Goal: Information Seeking & Learning: Learn about a topic

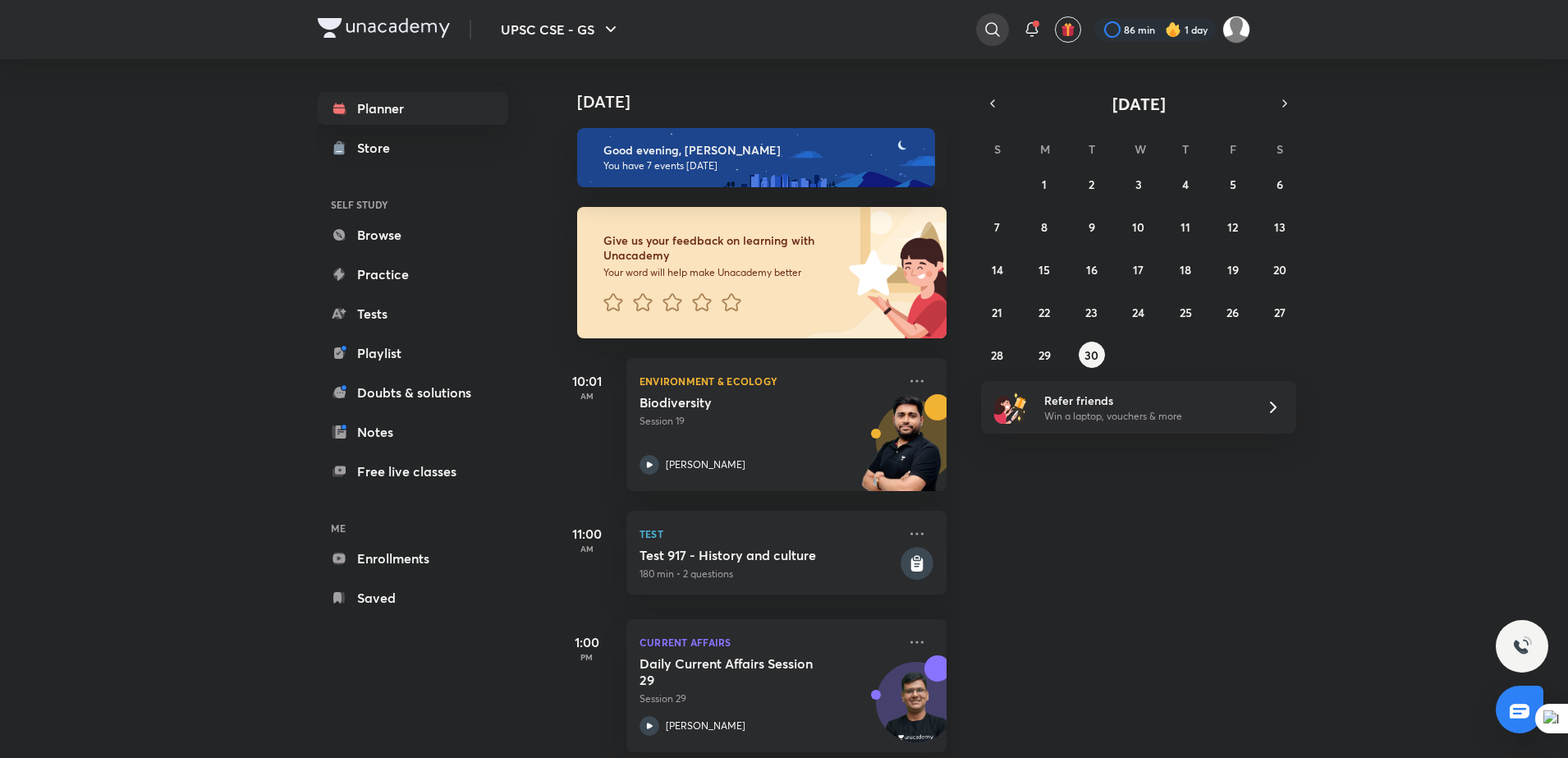
click at [987, 26] on icon at bounding box center [992, 30] width 20 height 20
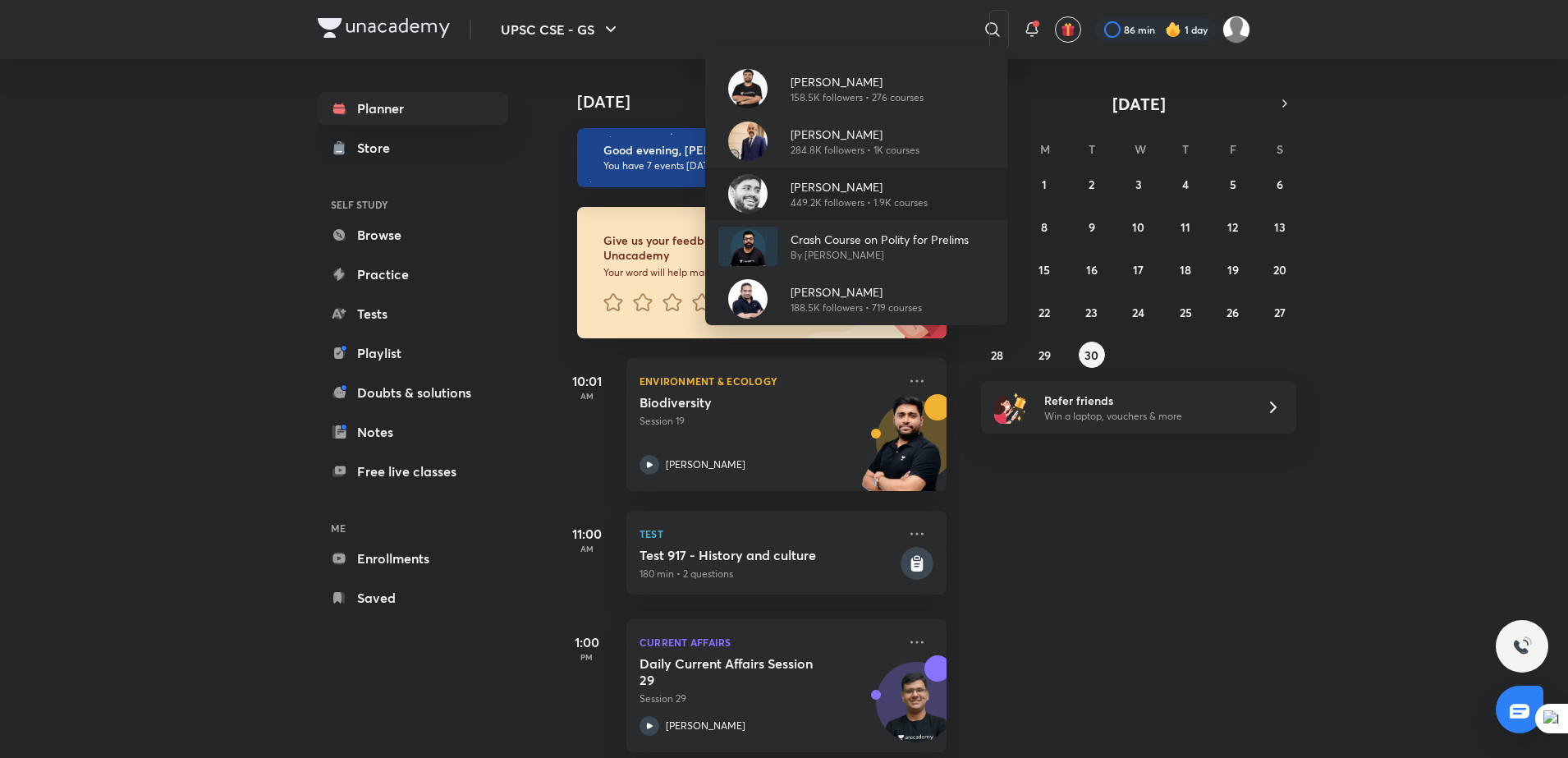
click at [826, 198] on p "449.2K followers • 1.9K courses" at bounding box center [859, 202] width 137 height 14
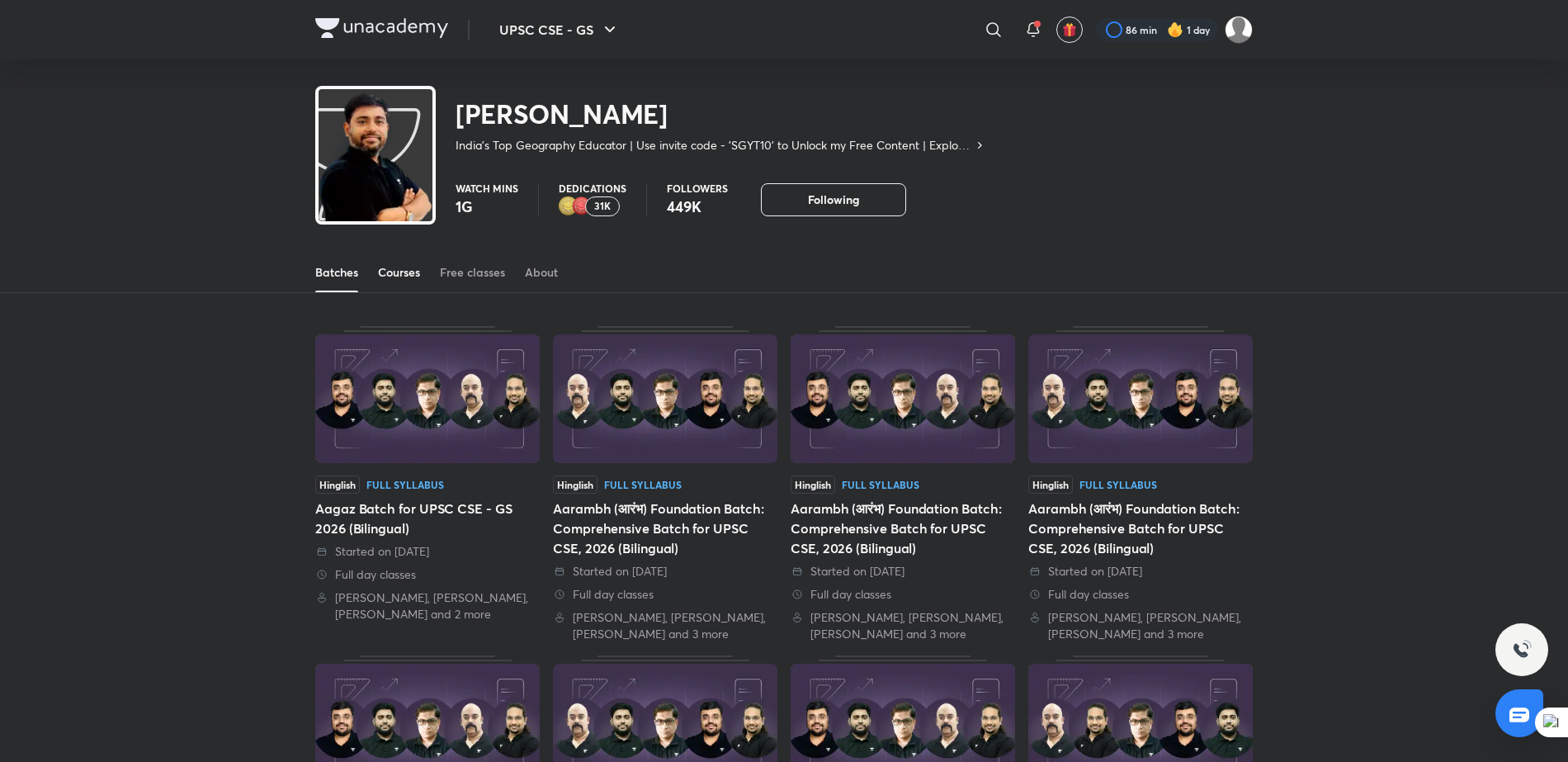
click at [404, 283] on link "Courses" at bounding box center [399, 272] width 42 height 40
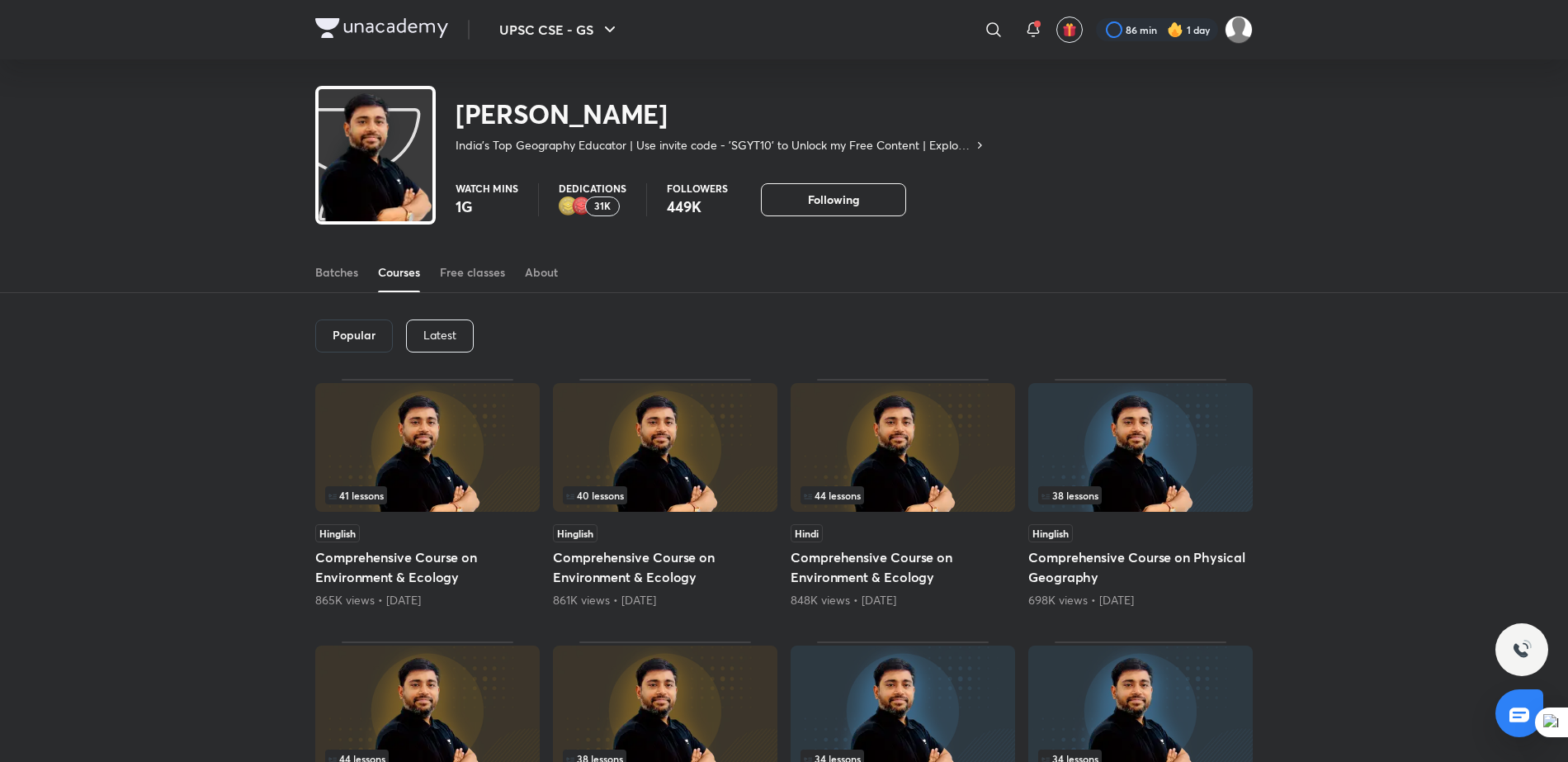
click at [430, 335] on p "Latest" at bounding box center [440, 336] width 33 height 14
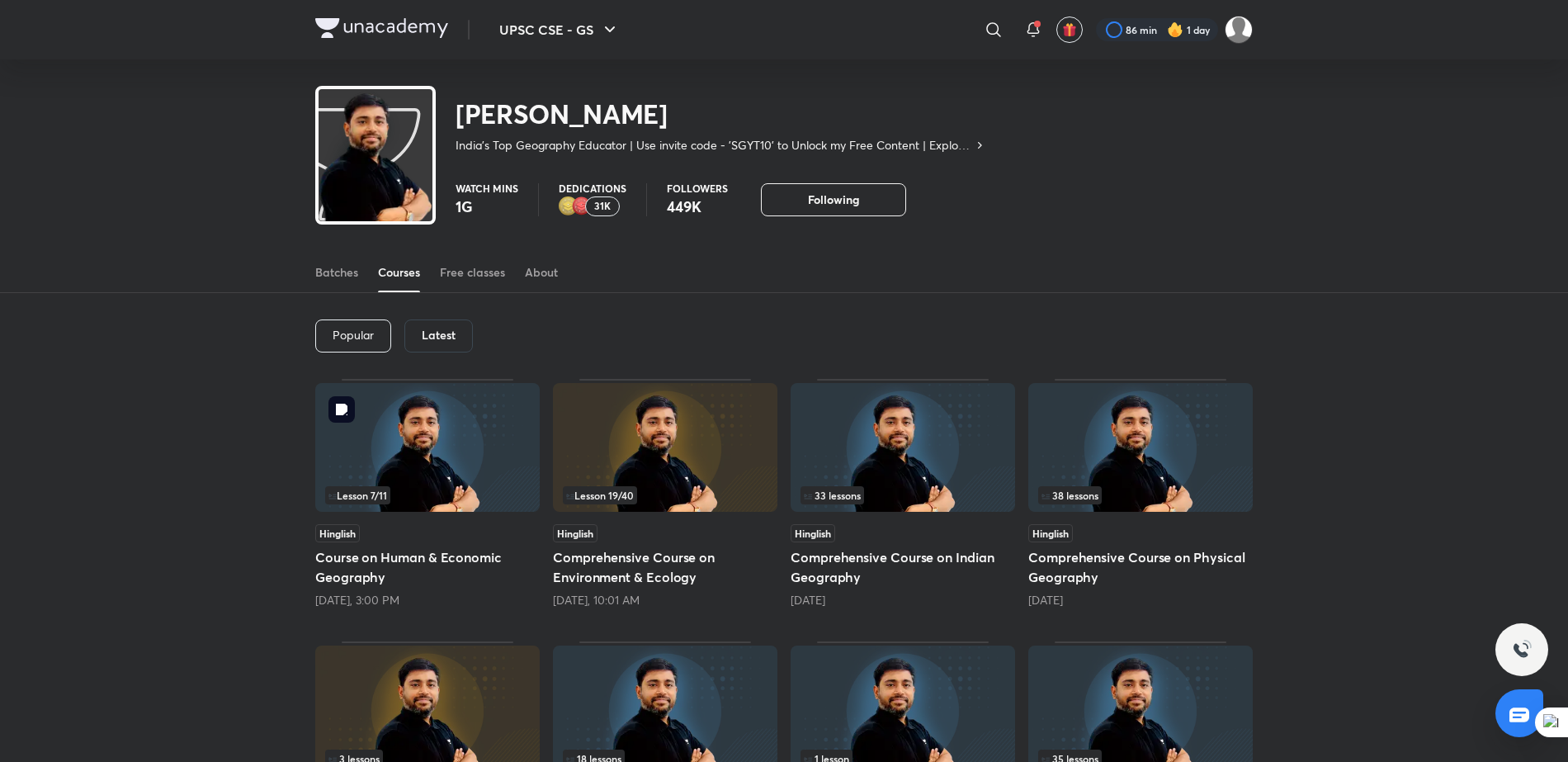
click at [448, 457] on img at bounding box center [427, 447] width 225 height 128
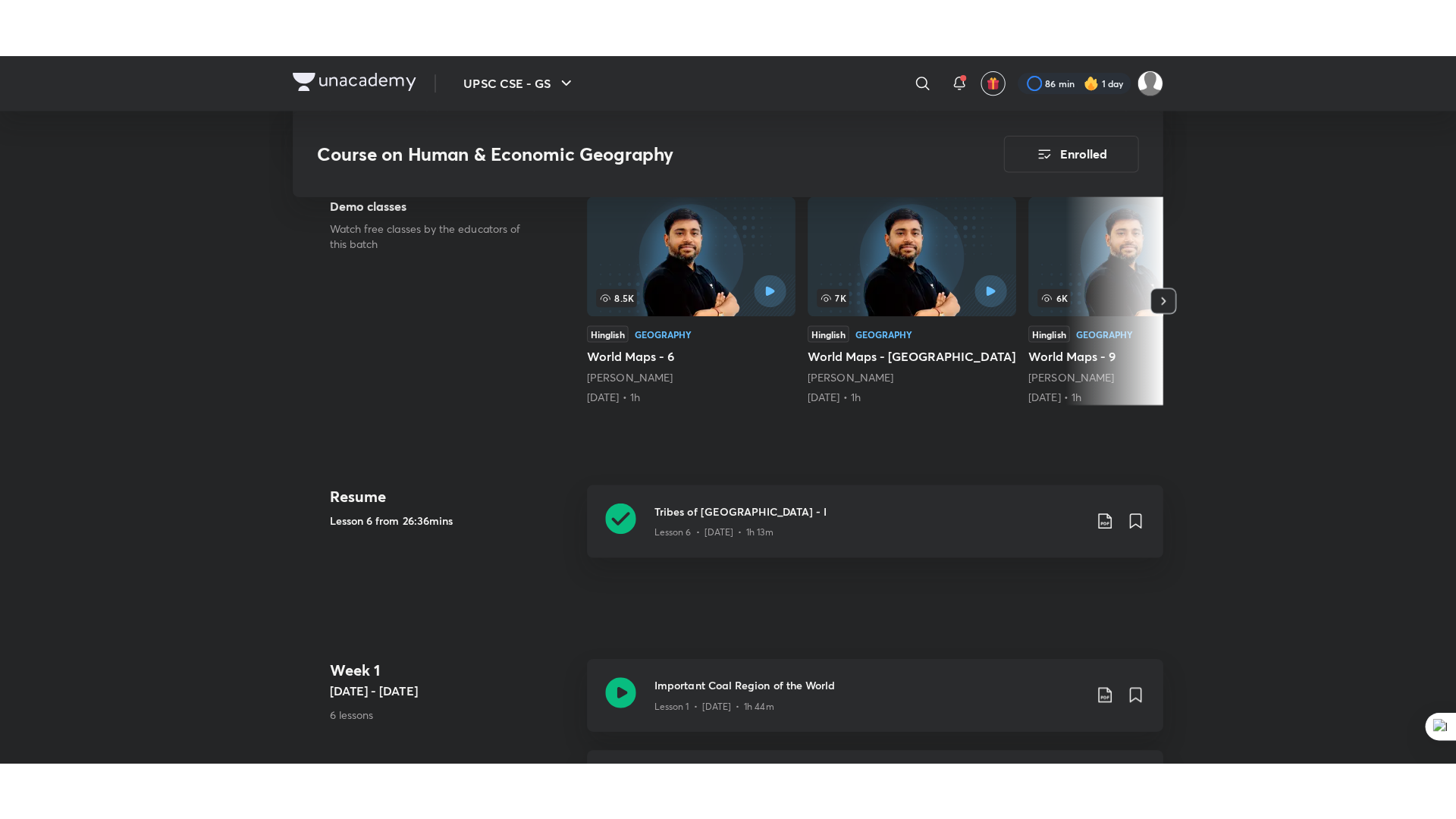
scroll to position [344, 0]
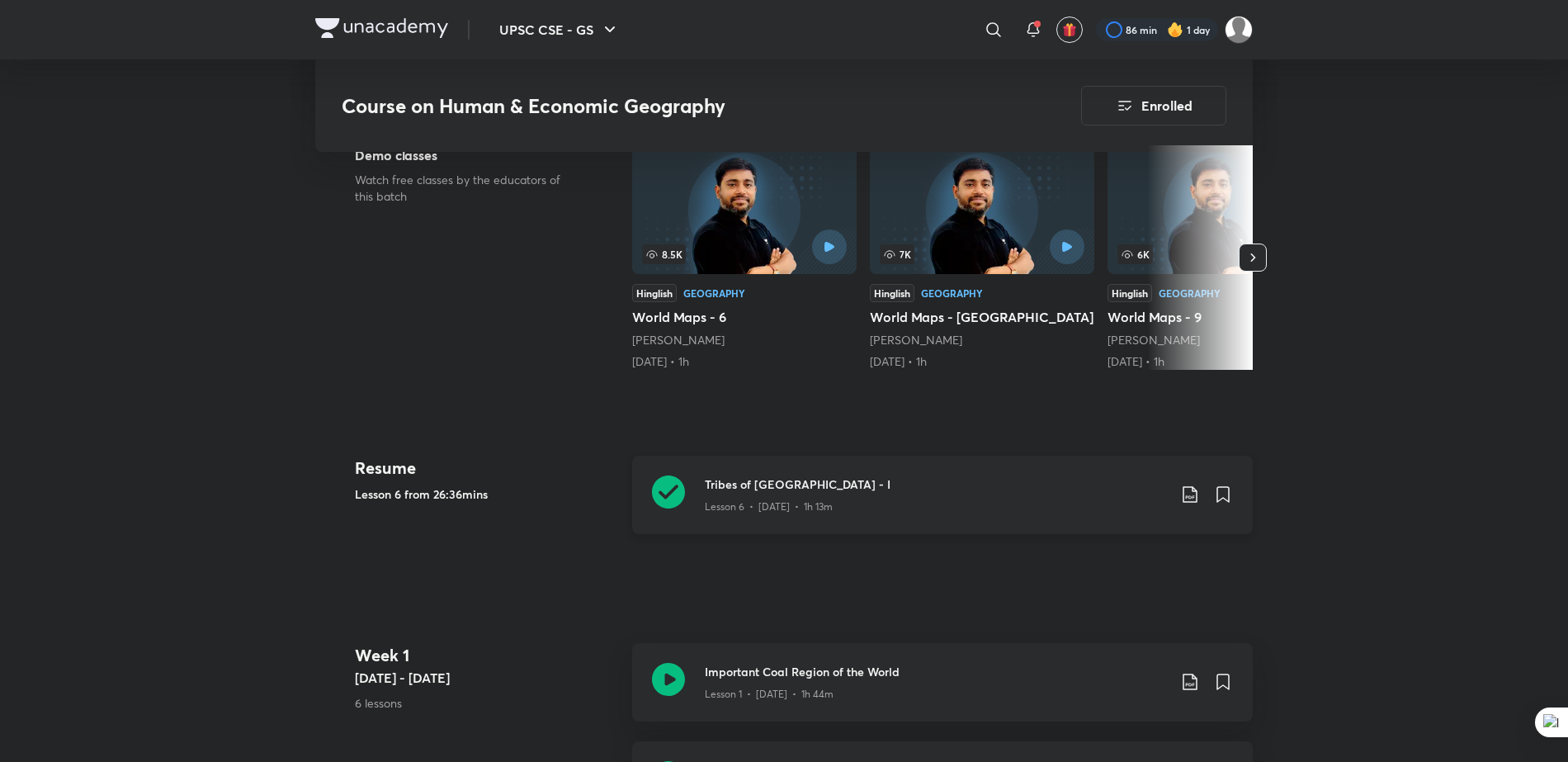
click at [716, 483] on h3 "Tribes of [GEOGRAPHIC_DATA] - I" at bounding box center [935, 484] width 462 height 17
